Goal: Task Accomplishment & Management: Complete application form

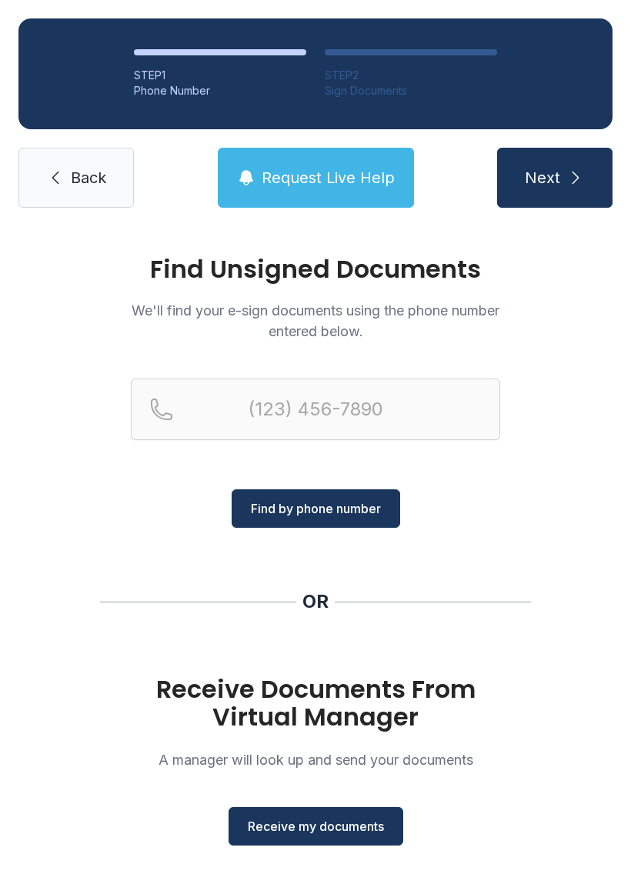
click at [305, 820] on span "Receive my documents" at bounding box center [316, 826] width 136 height 18
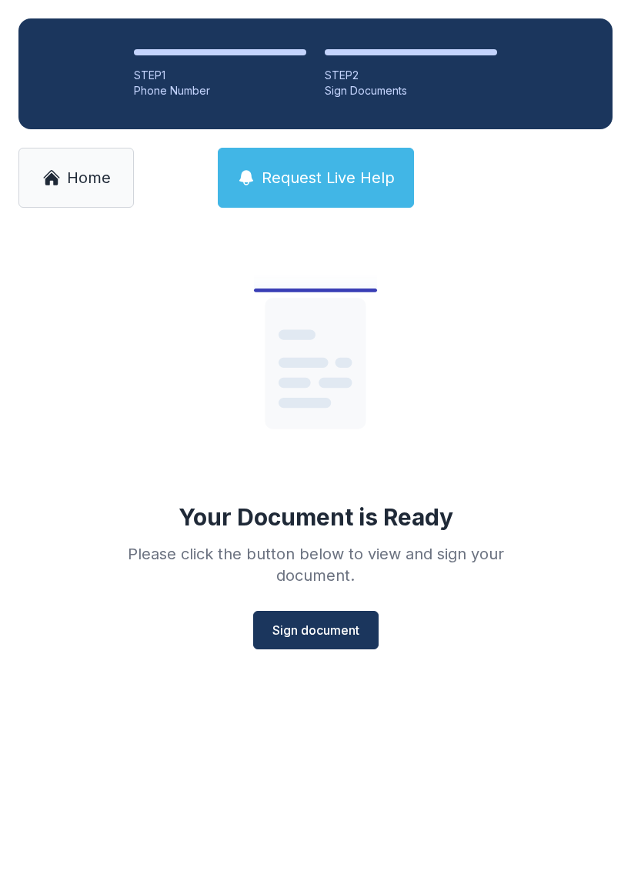
click at [299, 619] on button "Sign document" at bounding box center [315, 630] width 125 height 38
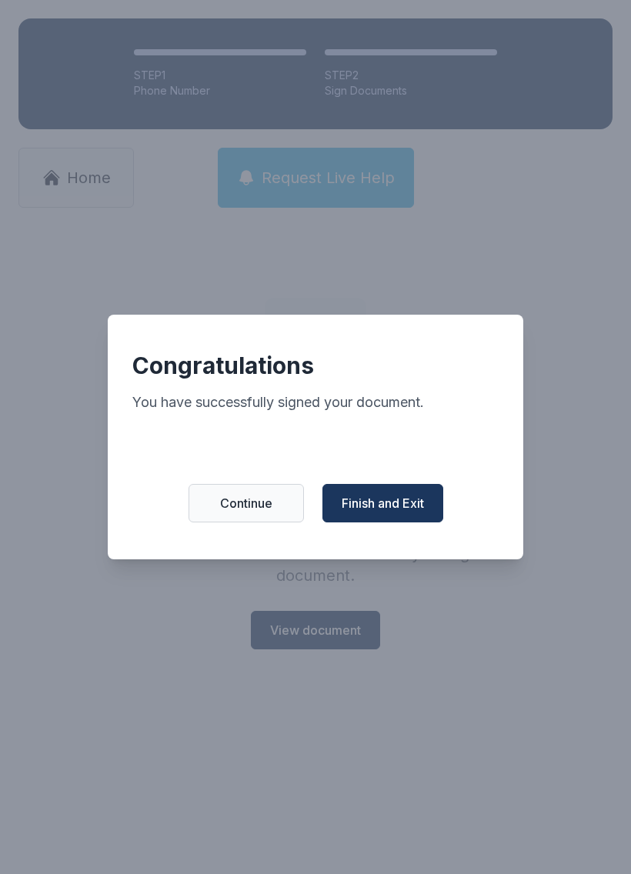
click at [411, 508] on span "Finish and Exit" at bounding box center [383, 503] width 82 height 18
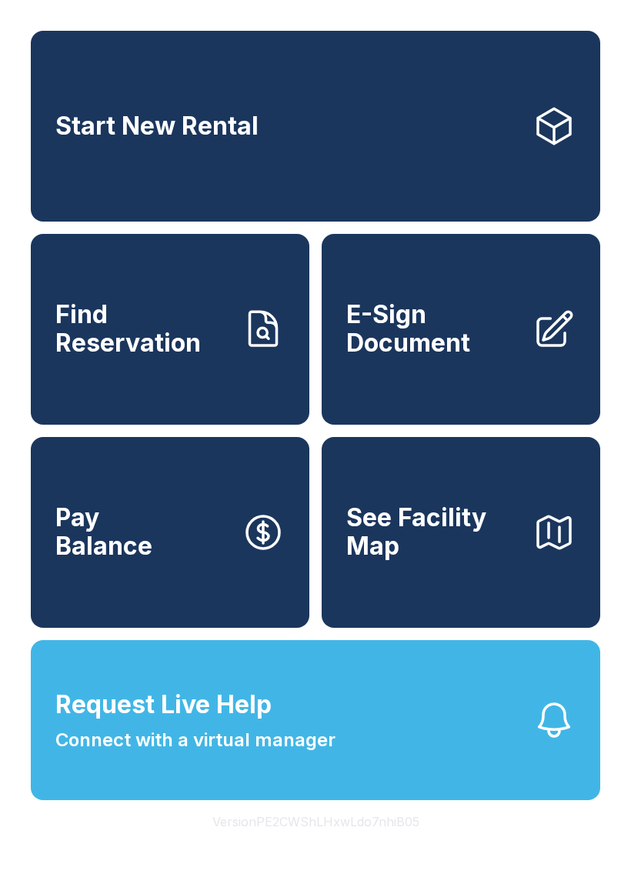
click at [459, 354] on span "E-Sign Document" at bounding box center [433, 329] width 174 height 56
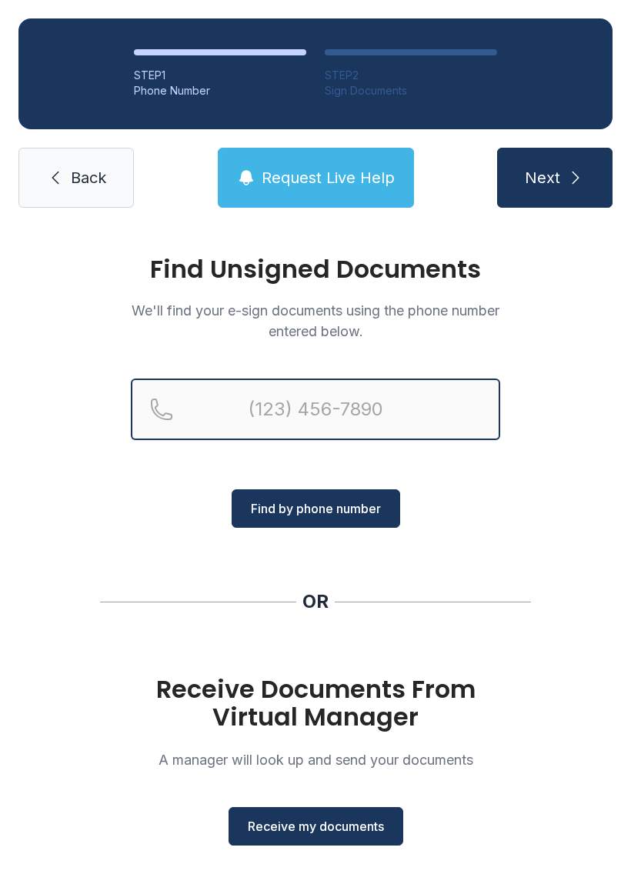
click at [289, 391] on input "Reservation phone number" at bounding box center [315, 410] width 369 height 62
type input "[PHONE_NUMBER]"
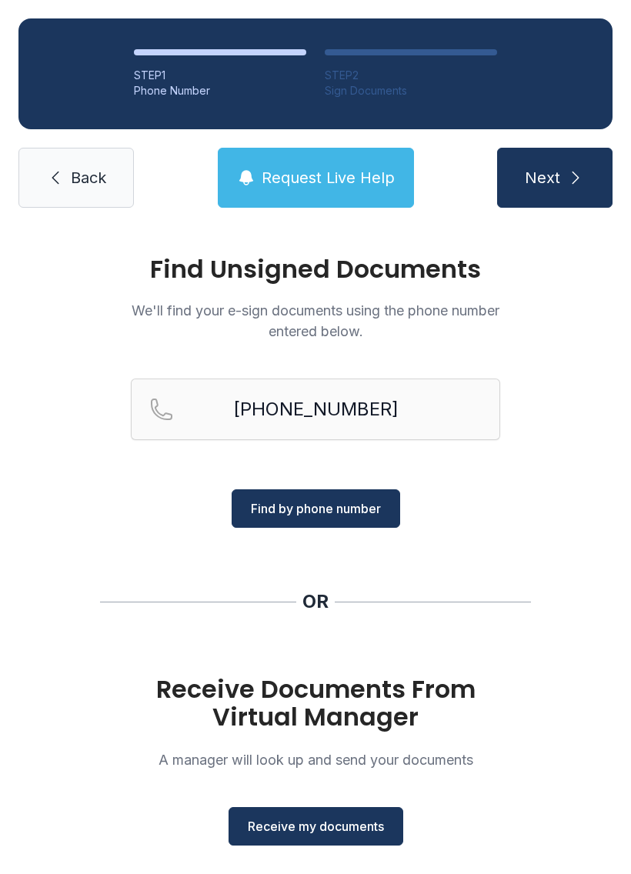
click at [358, 509] on span "Find by phone number" at bounding box center [316, 508] width 130 height 18
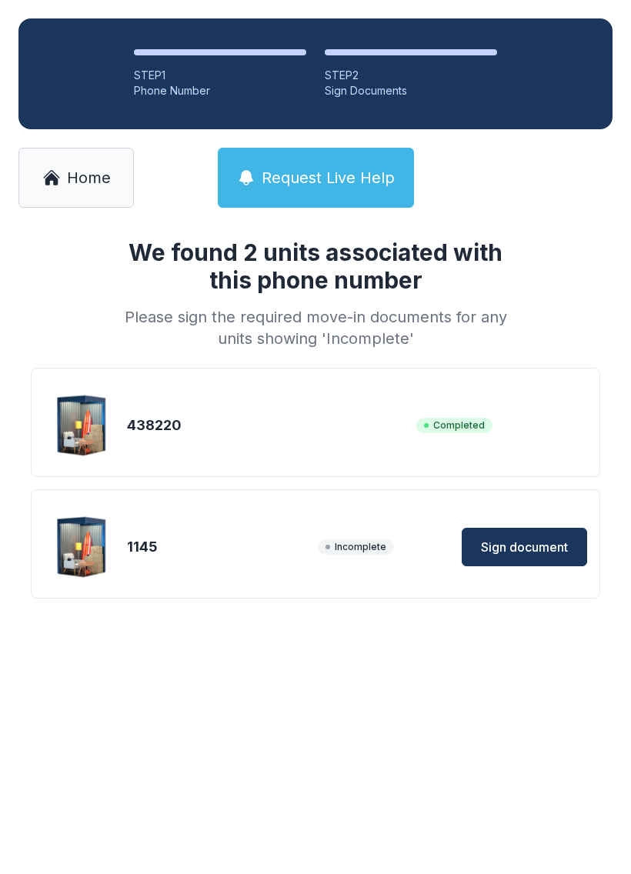
click at [537, 549] on span "Sign document" at bounding box center [524, 547] width 87 height 18
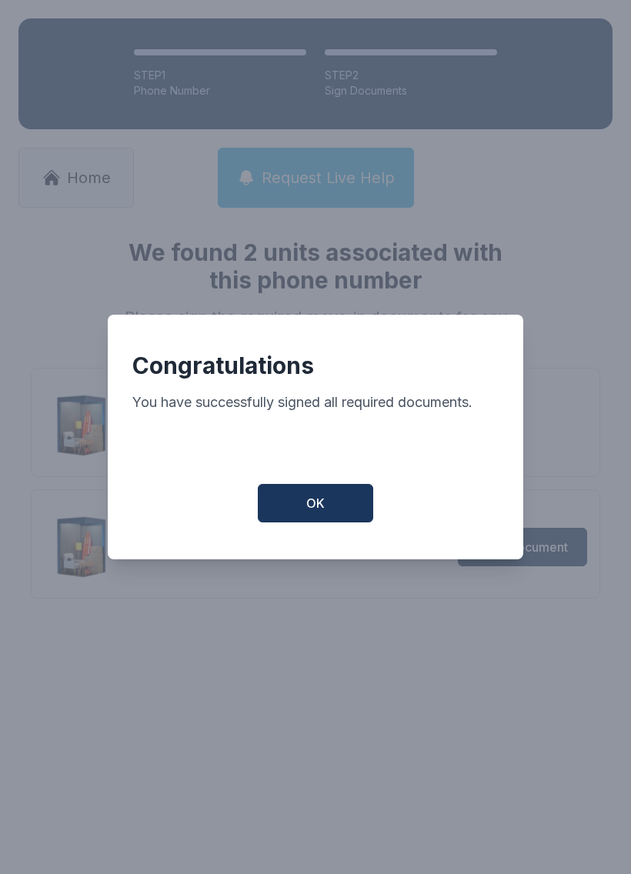
click at [335, 492] on button "OK" at bounding box center [315, 503] width 115 height 38
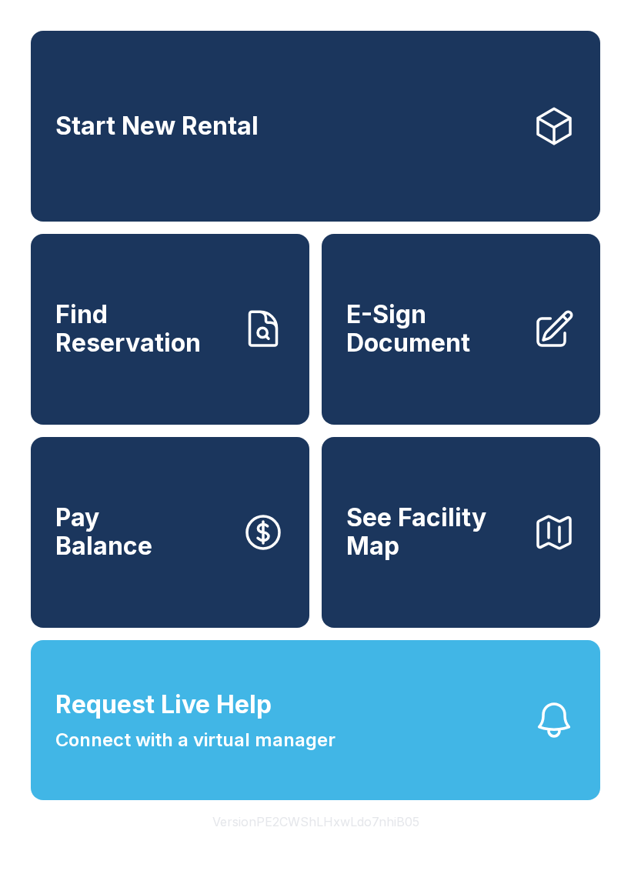
click at [199, 570] on link "Pay Balance" at bounding box center [170, 532] width 279 height 191
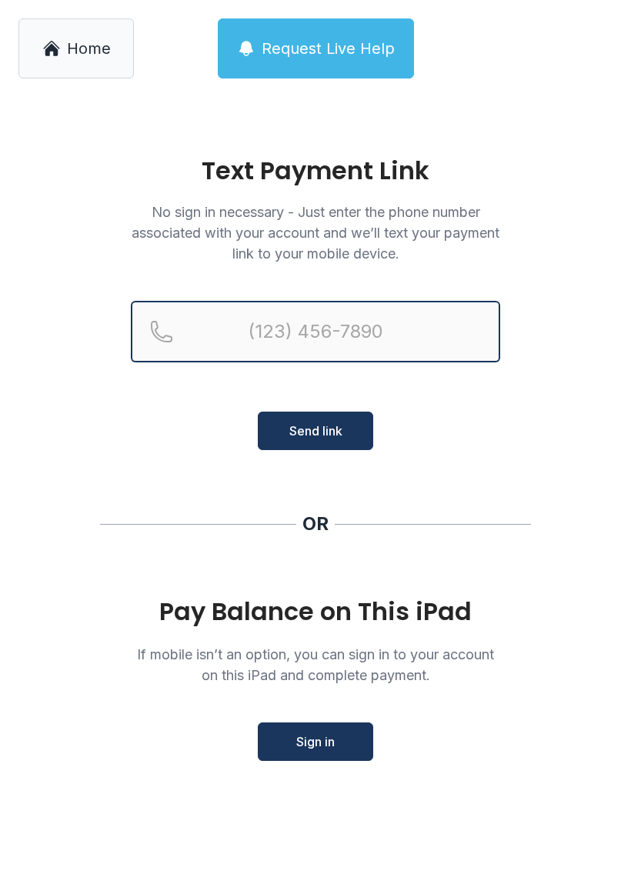
click at [361, 361] on input "Reservation phone number" at bounding box center [315, 332] width 369 height 62
type input "[PHONE_NUMBER]"
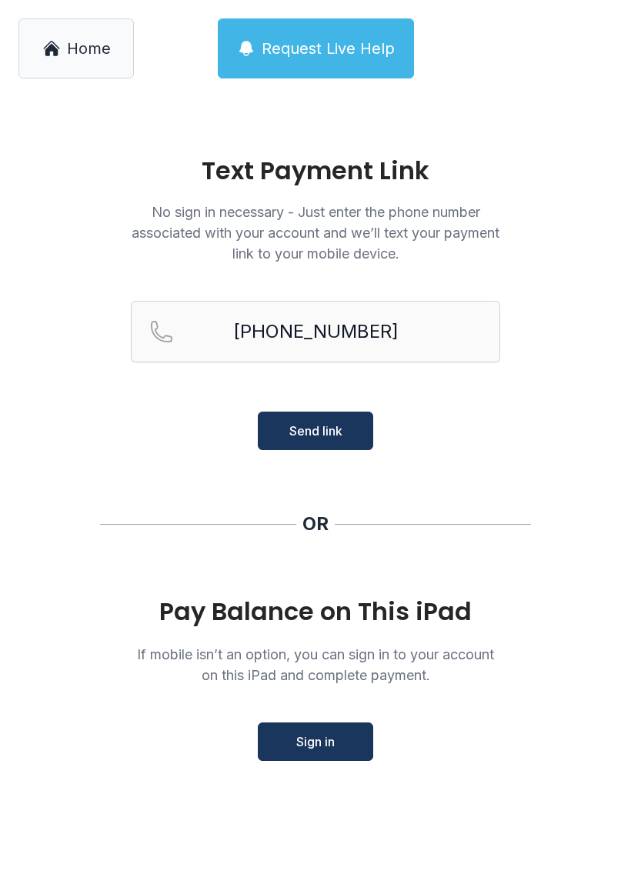
click at [348, 424] on button "Send link" at bounding box center [315, 431] width 115 height 38
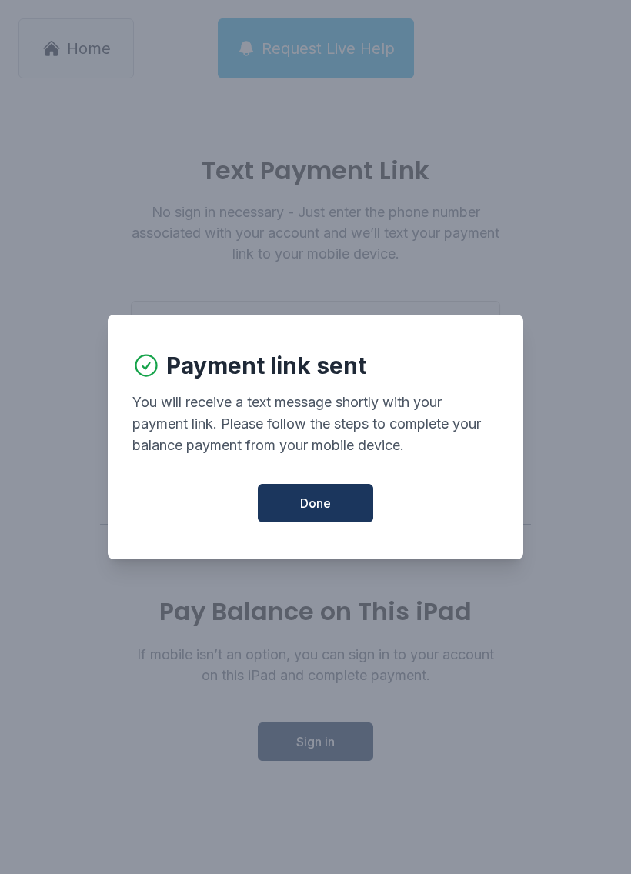
click at [330, 486] on div "Payment link sent You will receive a text message shortly with your payment lin…" at bounding box center [315, 437] width 415 height 245
click at [314, 522] on button "Done" at bounding box center [315, 503] width 115 height 38
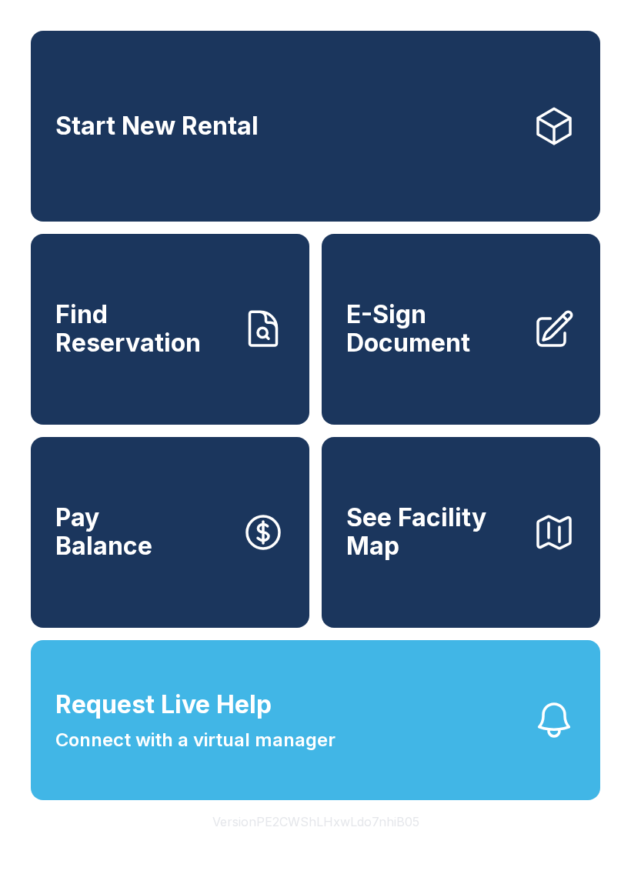
click at [226, 567] on link "Pay Balance" at bounding box center [170, 532] width 279 height 191
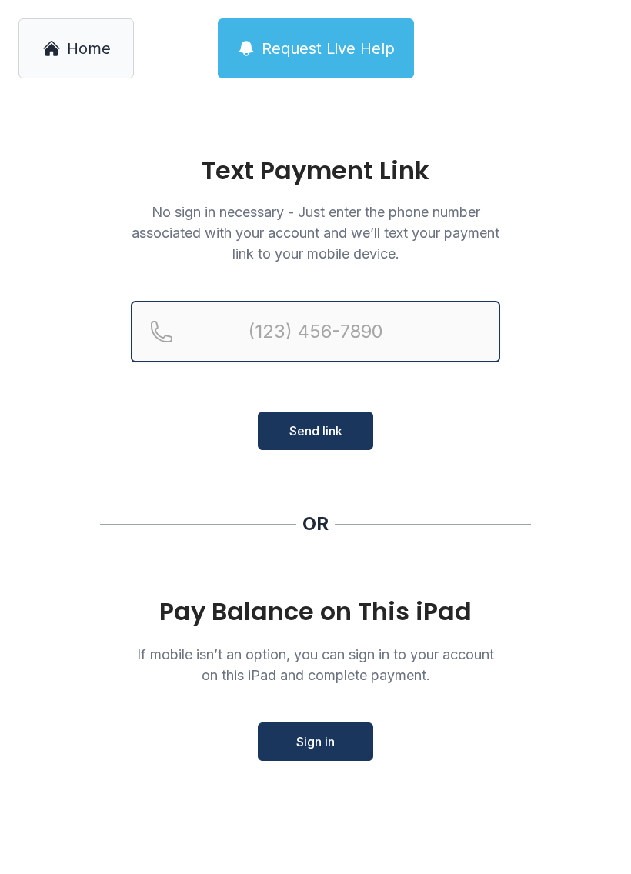
click at [337, 313] on input "Reservation phone number" at bounding box center [315, 332] width 369 height 62
type input "[PHONE_NUMBER]"
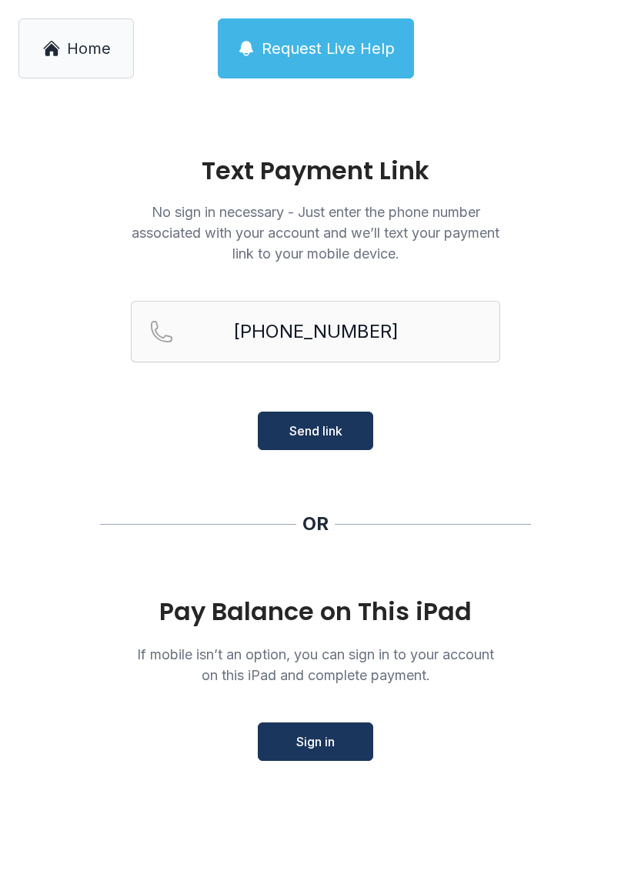
click at [334, 429] on span "Send link" at bounding box center [315, 431] width 53 height 18
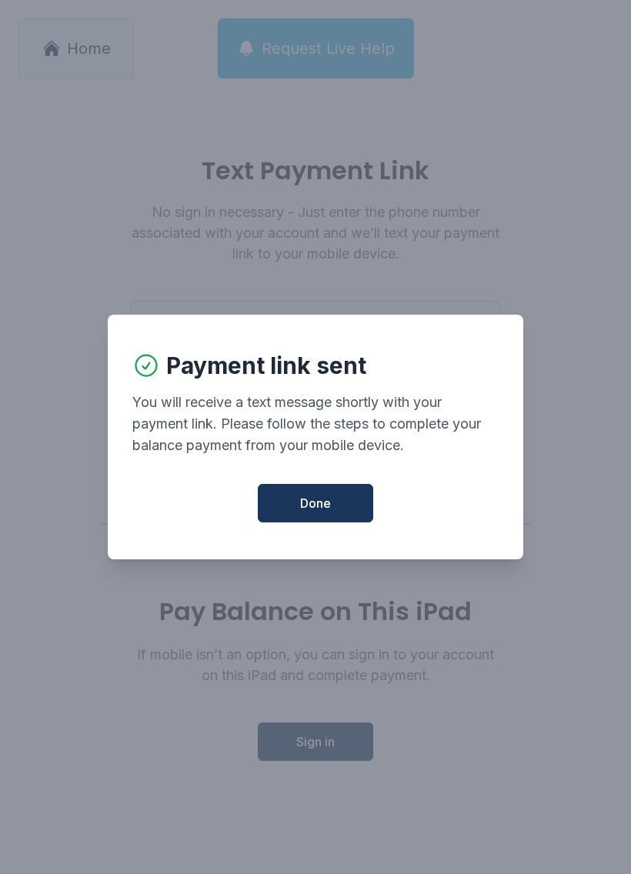
click at [325, 506] on span "Done" at bounding box center [315, 503] width 31 height 18
